Goal: Find specific page/section

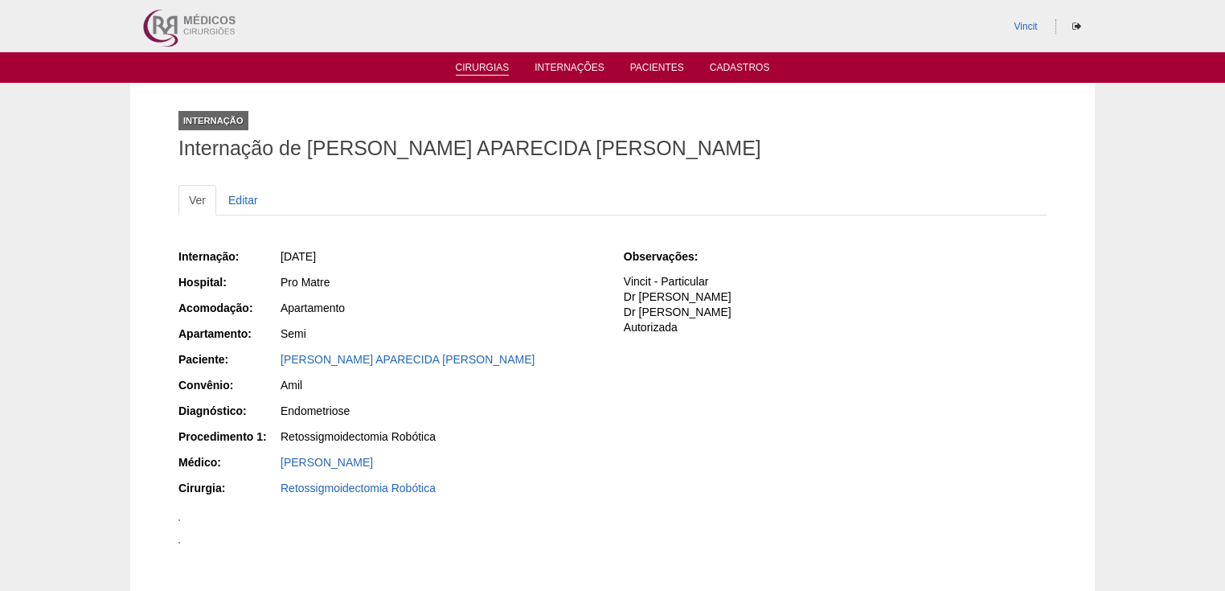
click at [476, 68] on link "Cirurgias" at bounding box center [483, 69] width 54 height 14
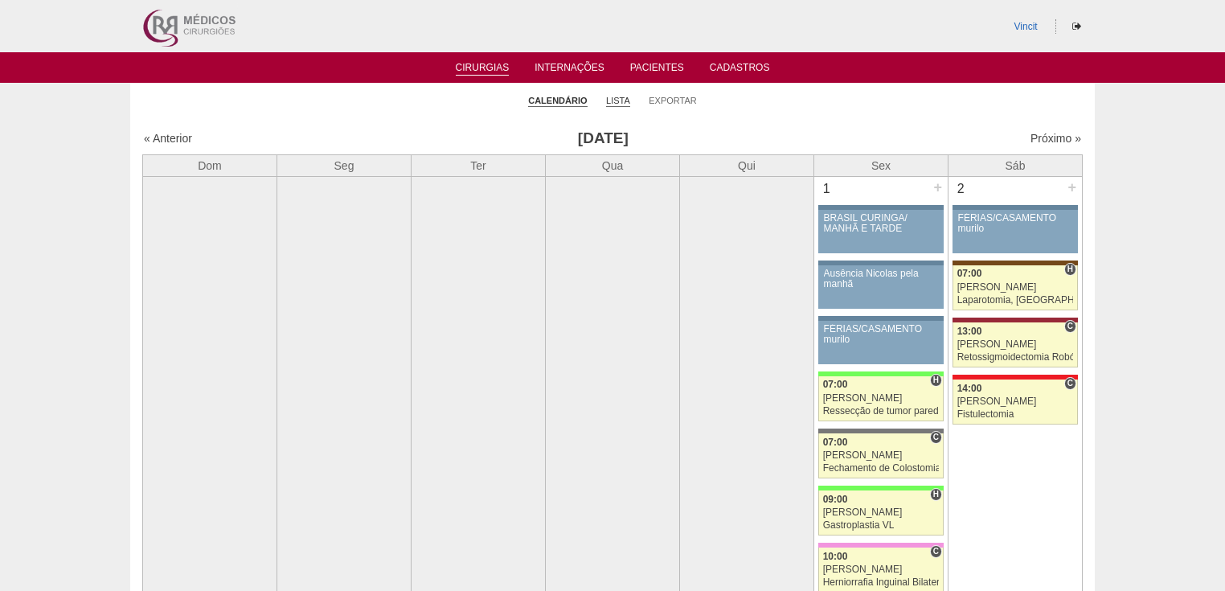
click at [620, 100] on link "Lista" at bounding box center [618, 101] width 24 height 12
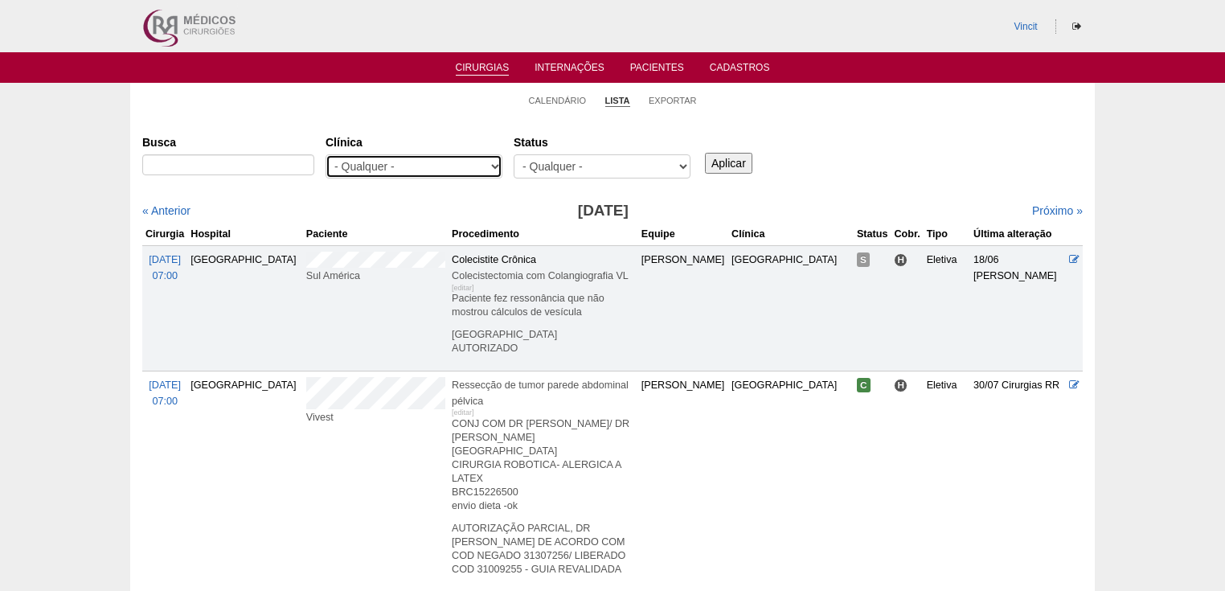
click at [463, 171] on select "- Qualquer - 6R Alphaville Assunção Bartira Brasil Christovão da Gama Cruz Azul…" at bounding box center [414, 166] width 177 height 24
select select "68"
click at [326, 154] on select "- Qualquer - 6R Alphaville Assunção Bartira Brasil Christovão da Gama Cruz Azul…" at bounding box center [414, 166] width 177 height 24
click at [733, 164] on input "Aplicar" at bounding box center [728, 163] width 47 height 21
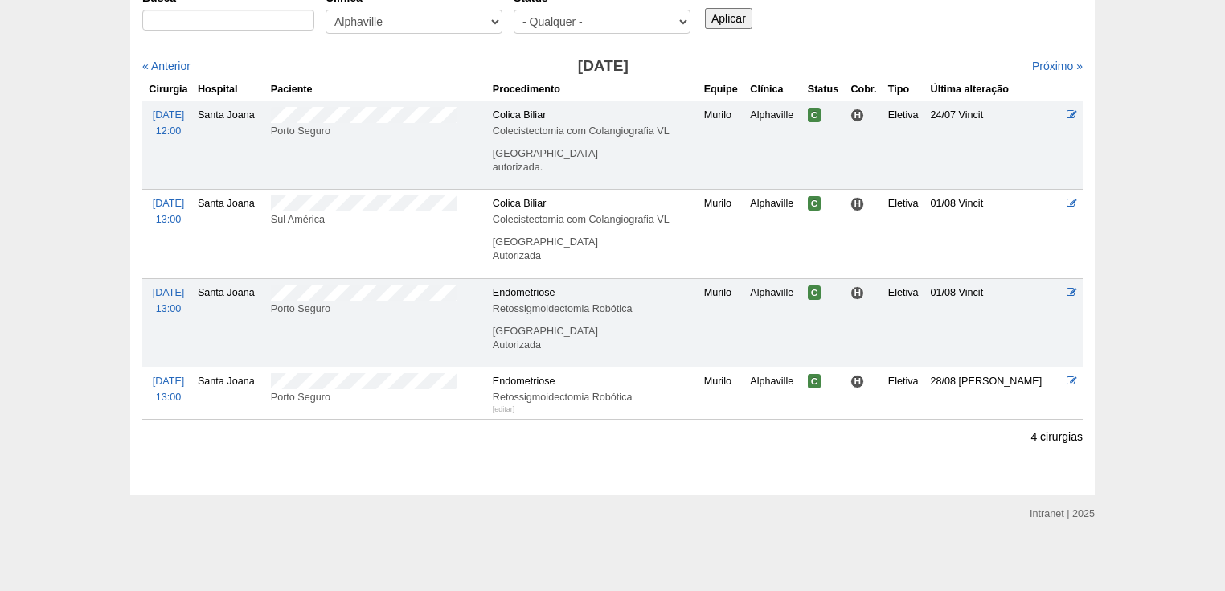
scroll to position [16, 0]
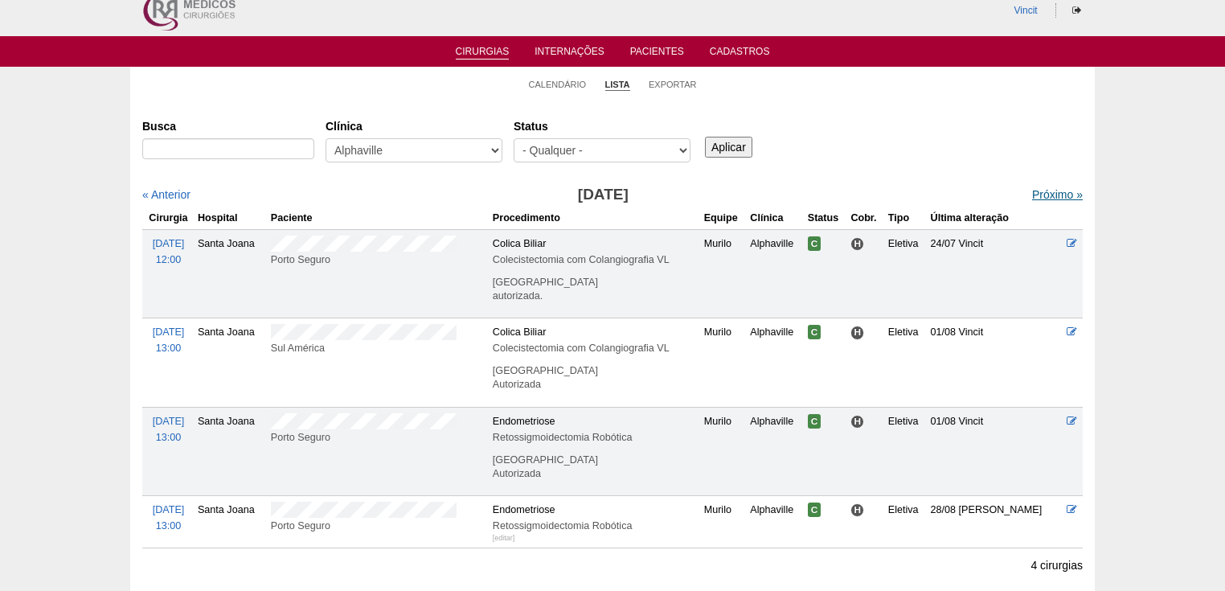
click at [1059, 197] on link "Próximo »" at bounding box center [1057, 194] width 51 height 13
